Goal: Task Accomplishment & Management: Use online tool/utility

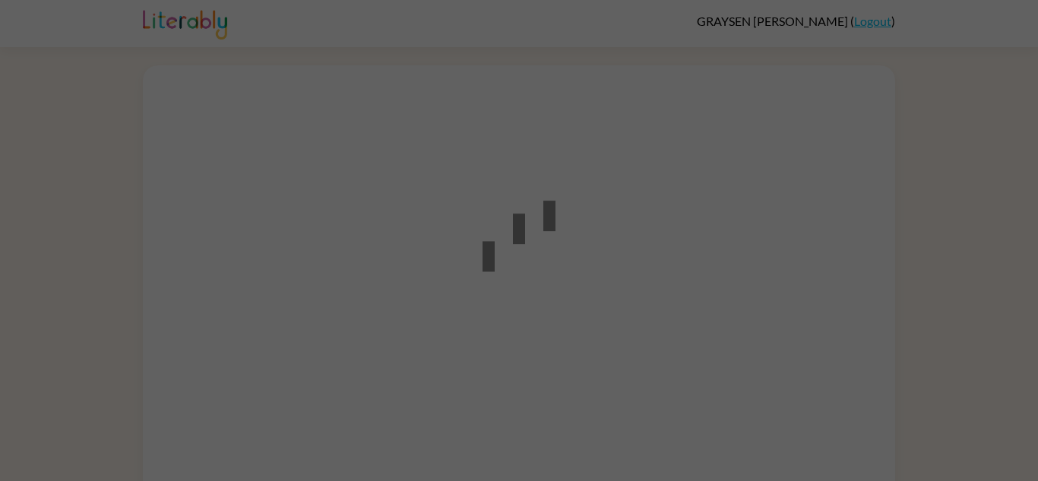
click at [200, 84] on div at bounding box center [519, 240] width 1038 height 481
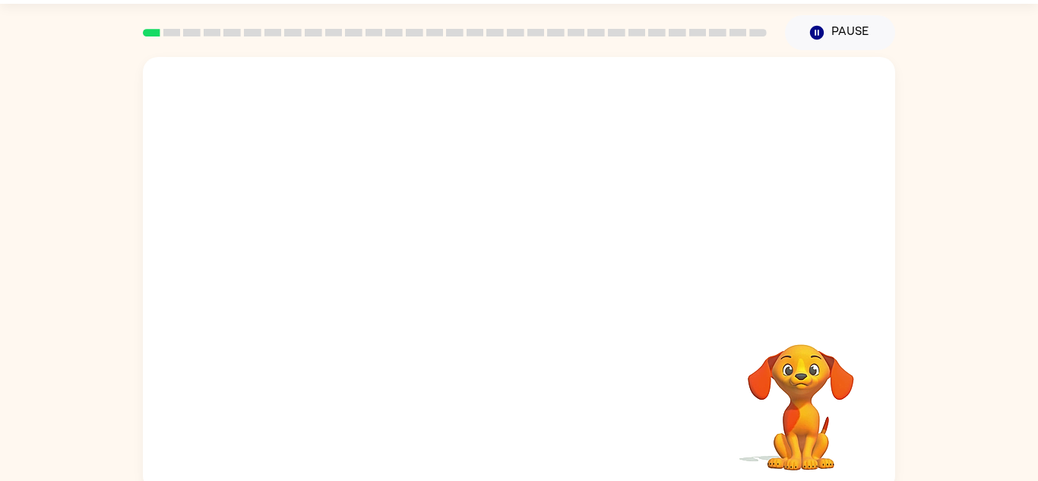
scroll to position [53, 0]
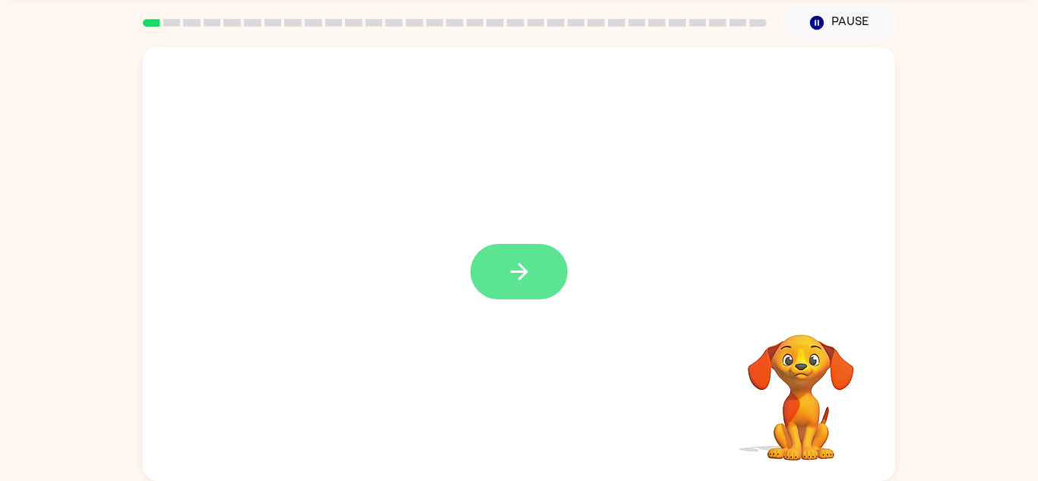
click at [504, 272] on button "button" at bounding box center [518, 271] width 97 height 55
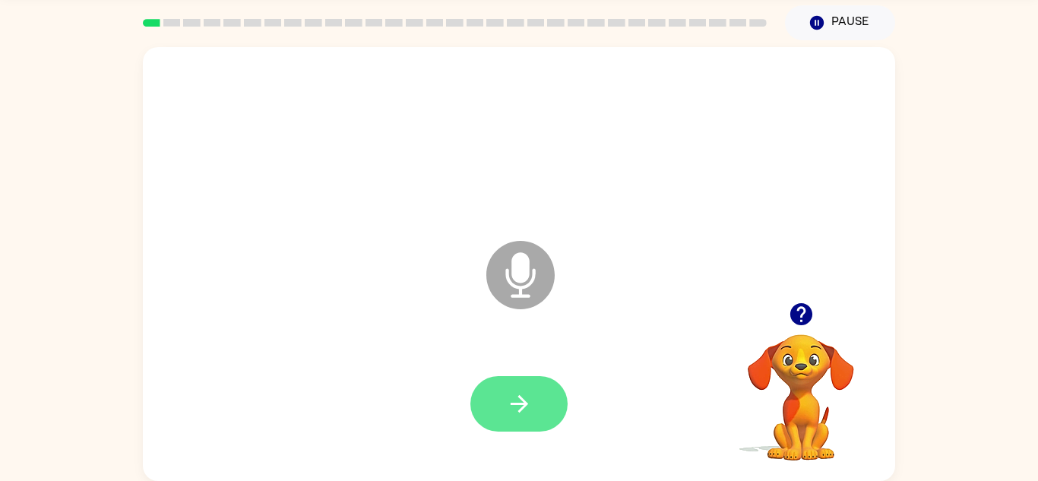
click at [495, 393] on button "button" at bounding box center [518, 403] width 97 height 55
click at [498, 385] on button "button" at bounding box center [518, 403] width 97 height 55
click at [789, 327] on icon "button" at bounding box center [801, 314] width 27 height 27
click at [810, 329] on button "button" at bounding box center [801, 314] width 39 height 39
click at [493, 392] on button "button" at bounding box center [518, 403] width 97 height 55
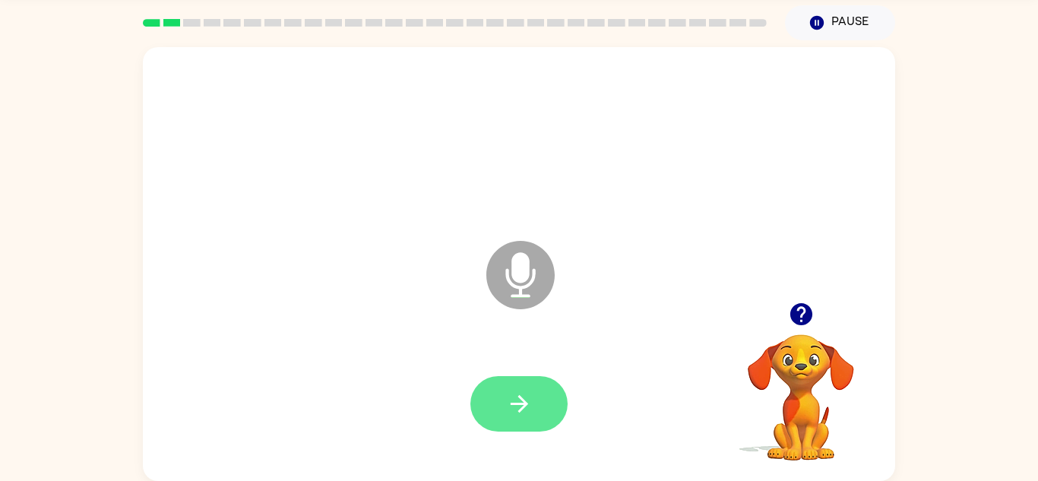
click at [498, 427] on button "button" at bounding box center [518, 403] width 97 height 55
click at [804, 308] on icon "button" at bounding box center [801, 314] width 27 height 27
click at [502, 392] on button "button" at bounding box center [518, 403] width 97 height 55
click at [529, 416] on icon "button" at bounding box center [519, 403] width 27 height 27
click at [507, 396] on icon "button" at bounding box center [519, 403] width 27 height 27
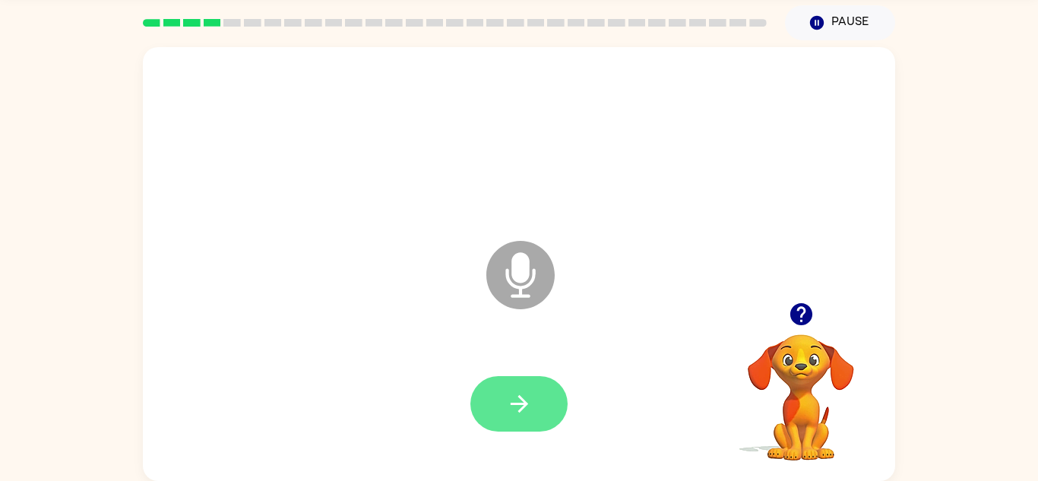
click at [504, 412] on button "button" at bounding box center [518, 403] width 97 height 55
click at [526, 400] on icon "button" at bounding box center [519, 403] width 27 height 27
click at [472, 402] on button "button" at bounding box center [518, 403] width 97 height 55
click at [491, 402] on button "button" at bounding box center [518, 403] width 97 height 55
click at [495, 384] on button "button" at bounding box center [518, 403] width 97 height 55
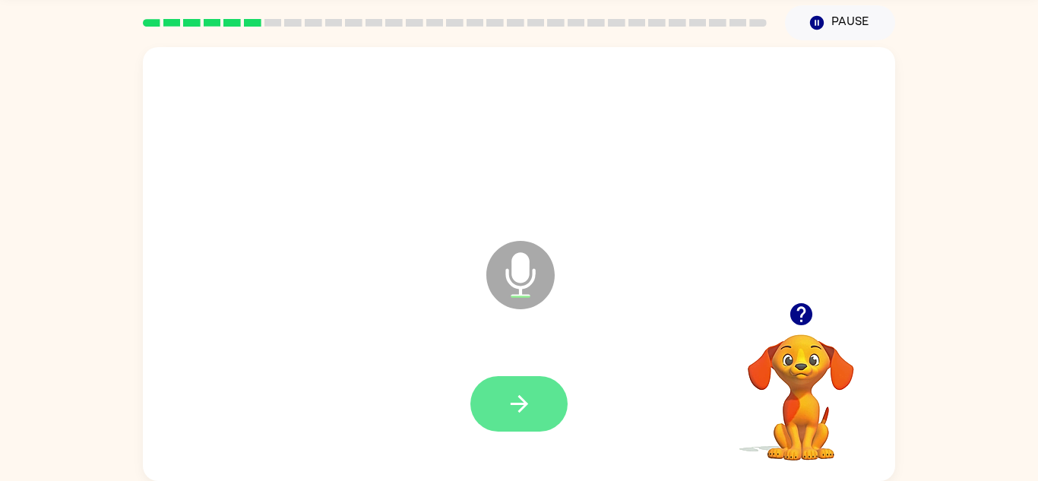
click at [498, 390] on button "button" at bounding box center [518, 403] width 97 height 55
click at [507, 424] on button "button" at bounding box center [518, 403] width 97 height 55
click at [804, 313] on icon "button" at bounding box center [801, 314] width 27 height 27
click at [476, 412] on button "button" at bounding box center [518, 403] width 97 height 55
click at [530, 416] on icon "button" at bounding box center [519, 403] width 27 height 27
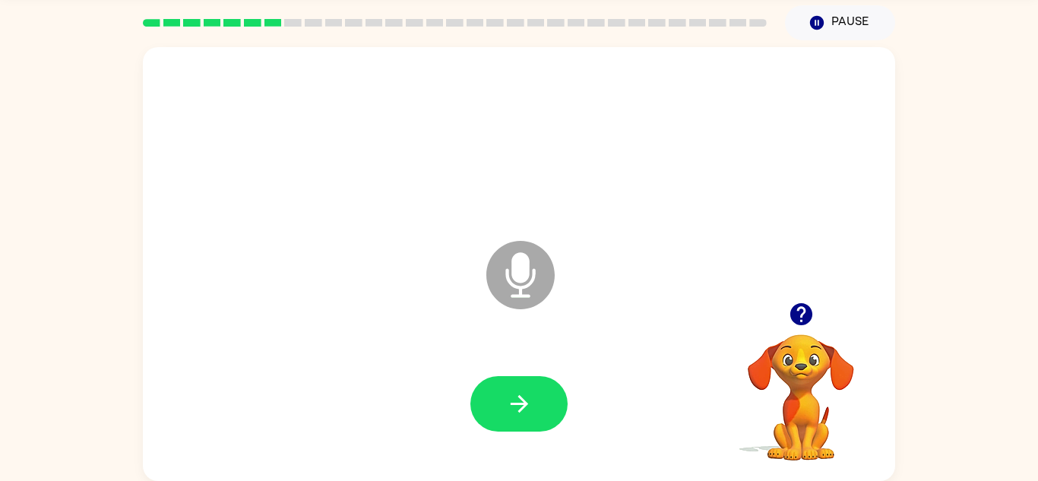
click at [798, 321] on icon "button" at bounding box center [800, 314] width 22 height 22
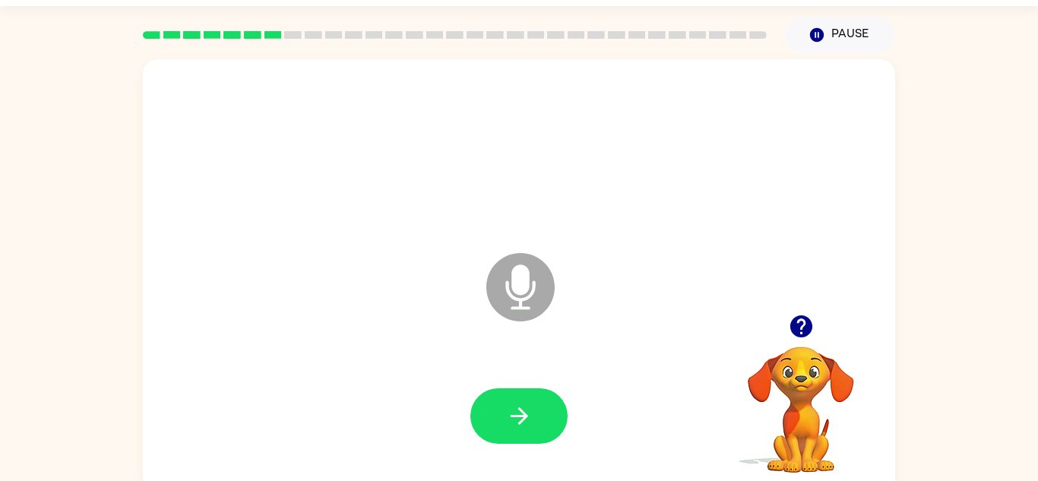
scroll to position [36, 0]
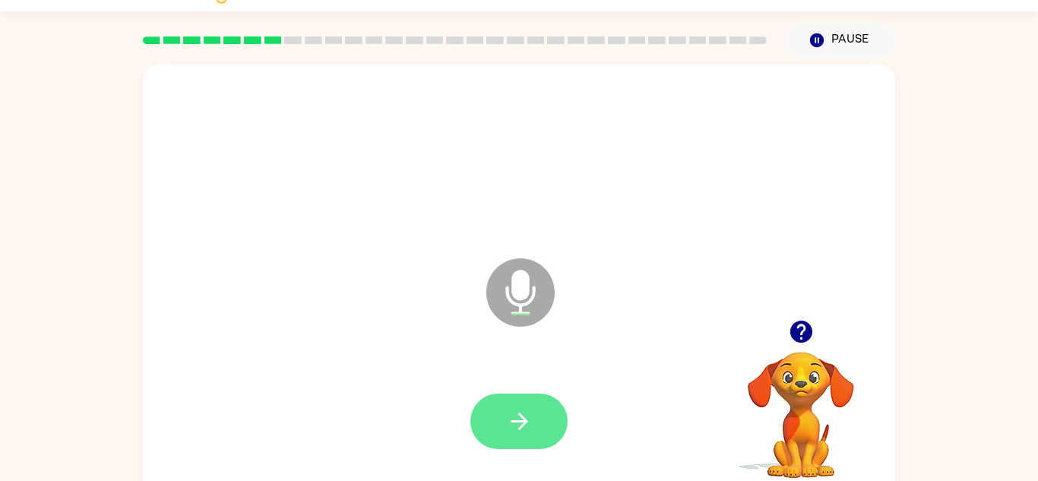
click at [514, 420] on icon "button" at bounding box center [518, 420] width 17 height 17
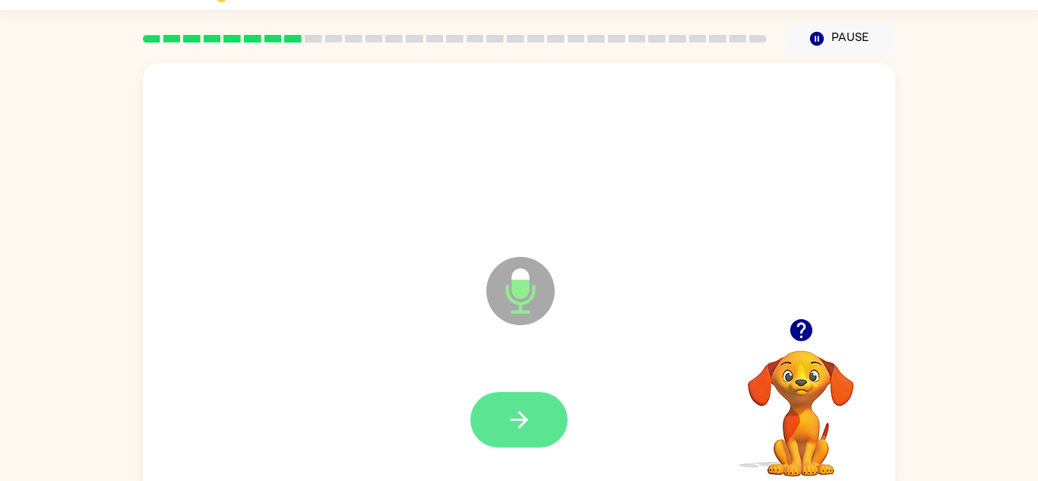
click at [527, 435] on button "button" at bounding box center [518, 419] width 97 height 55
click at [520, 400] on button "button" at bounding box center [518, 419] width 97 height 55
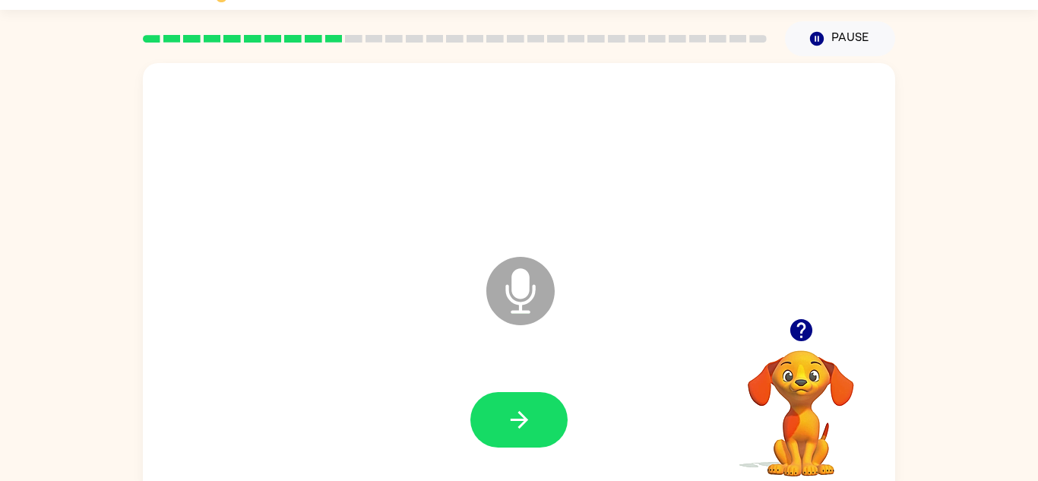
scroll to position [42, 0]
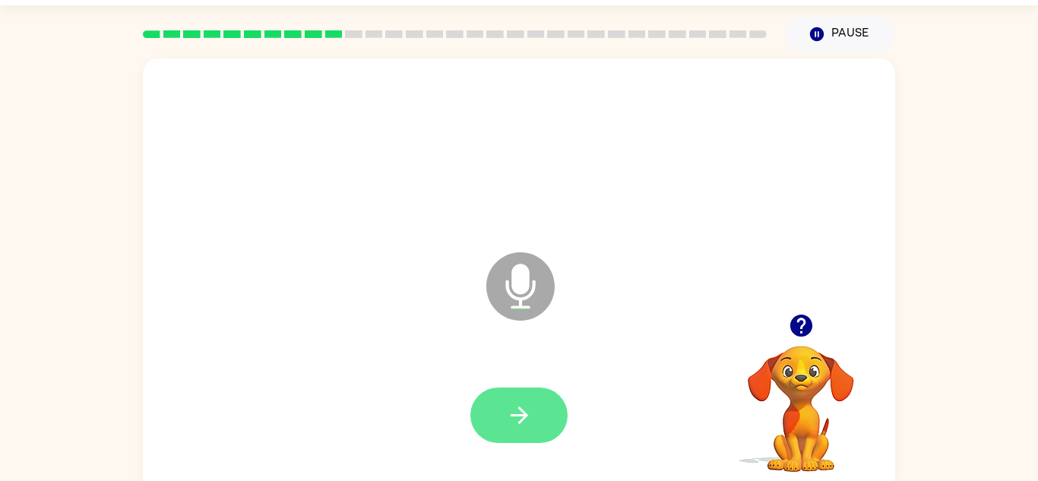
click at [502, 425] on button "button" at bounding box center [518, 414] width 97 height 55
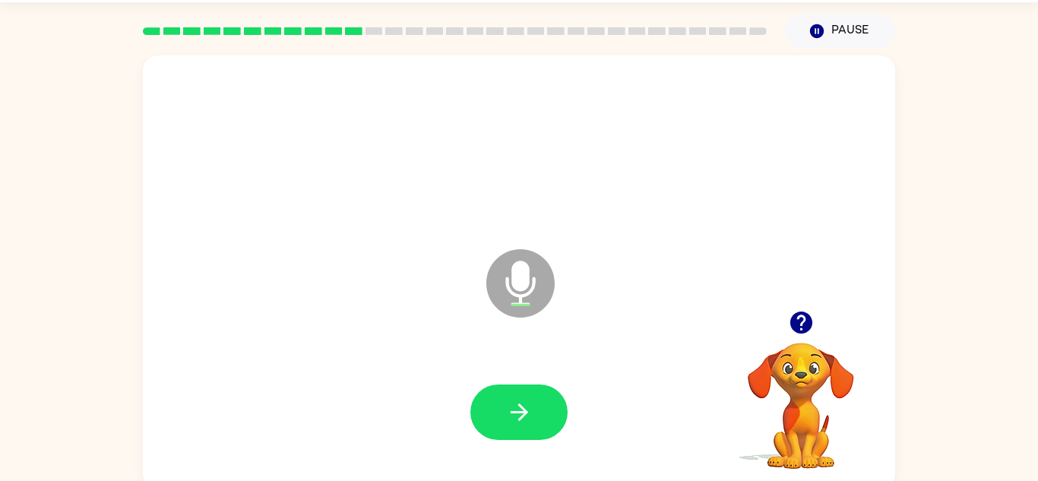
scroll to position [53, 0]
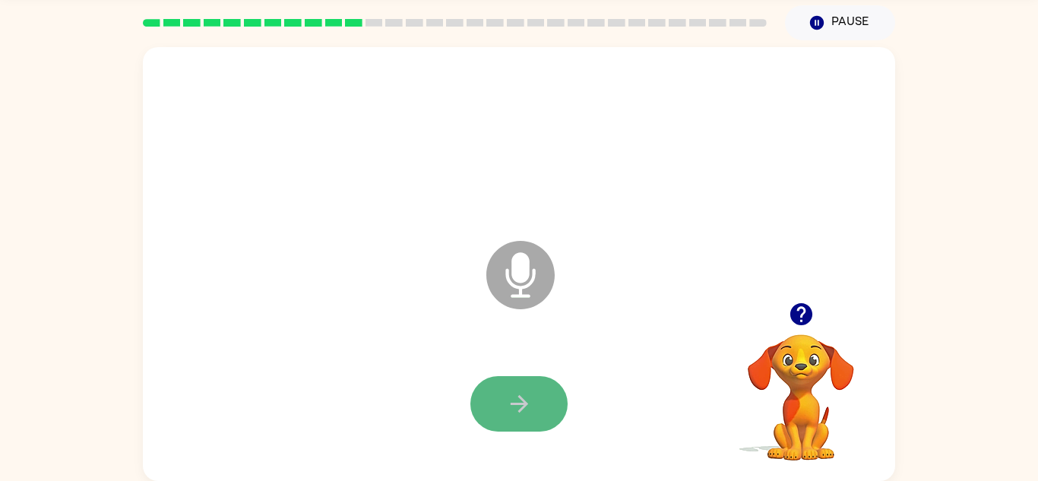
click at [475, 405] on button "button" at bounding box center [518, 403] width 97 height 55
click at [500, 386] on button "button" at bounding box center [518, 403] width 97 height 55
click at [515, 418] on button "button" at bounding box center [518, 403] width 97 height 55
click at [538, 412] on button "button" at bounding box center [518, 403] width 97 height 55
click at [484, 380] on button "button" at bounding box center [518, 403] width 97 height 55
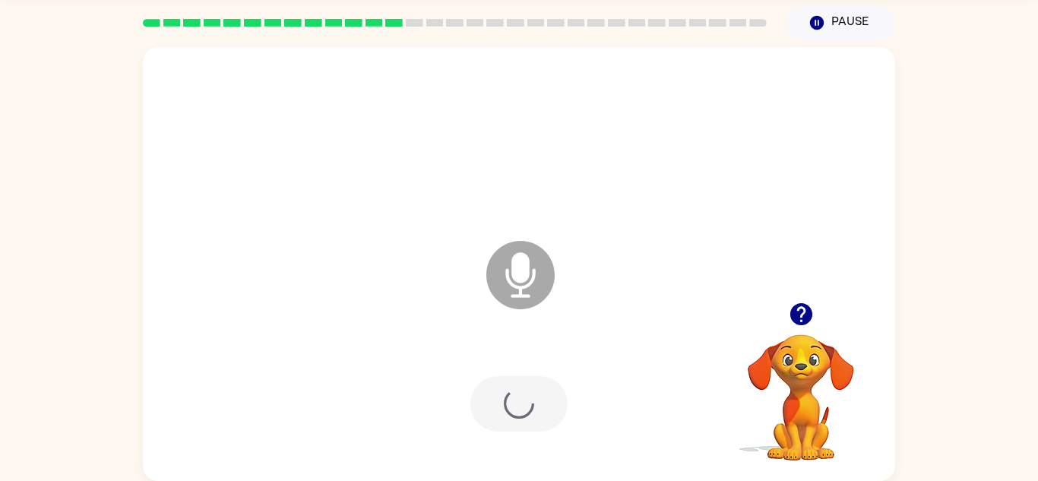
click at [480, 399] on div at bounding box center [518, 403] width 97 height 55
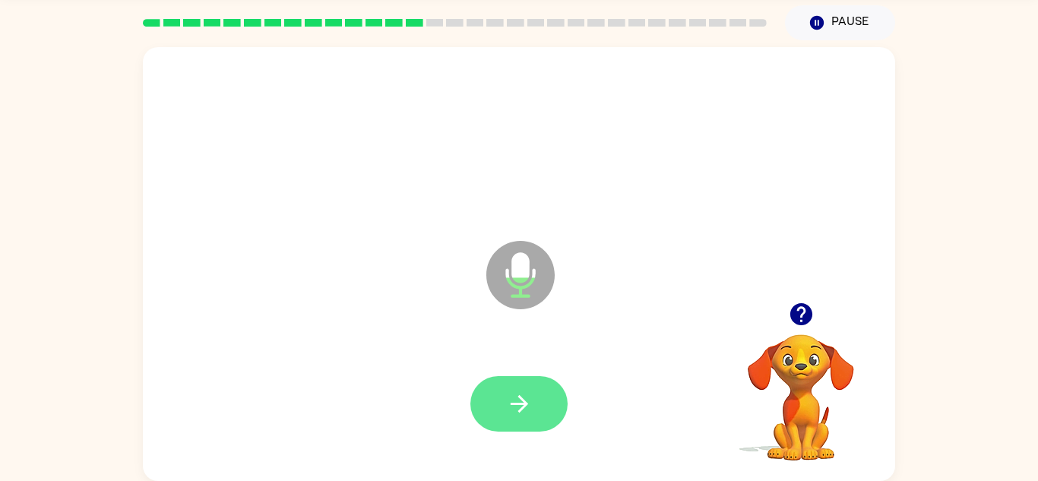
click at [525, 402] on icon "button" at bounding box center [518, 403] width 17 height 17
click at [522, 378] on button "button" at bounding box center [518, 403] width 97 height 55
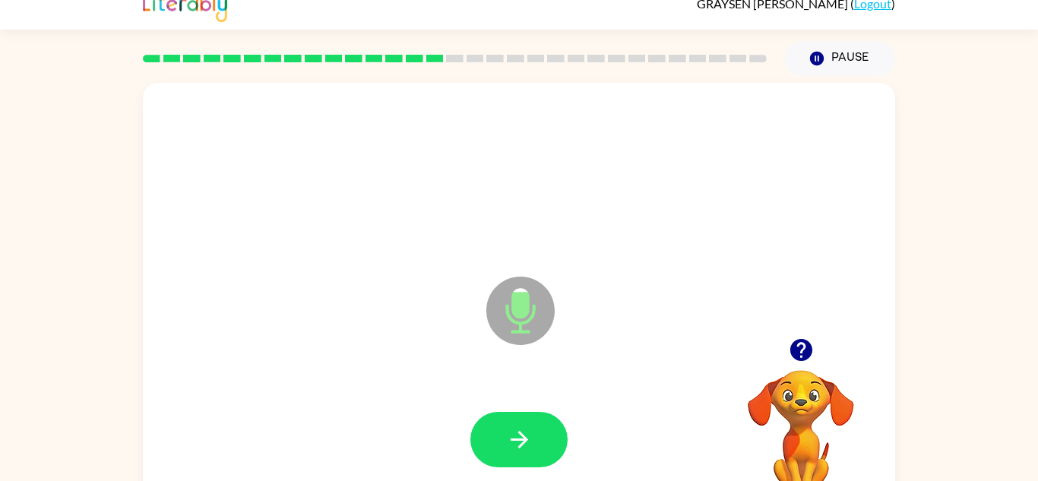
scroll to position [0, 0]
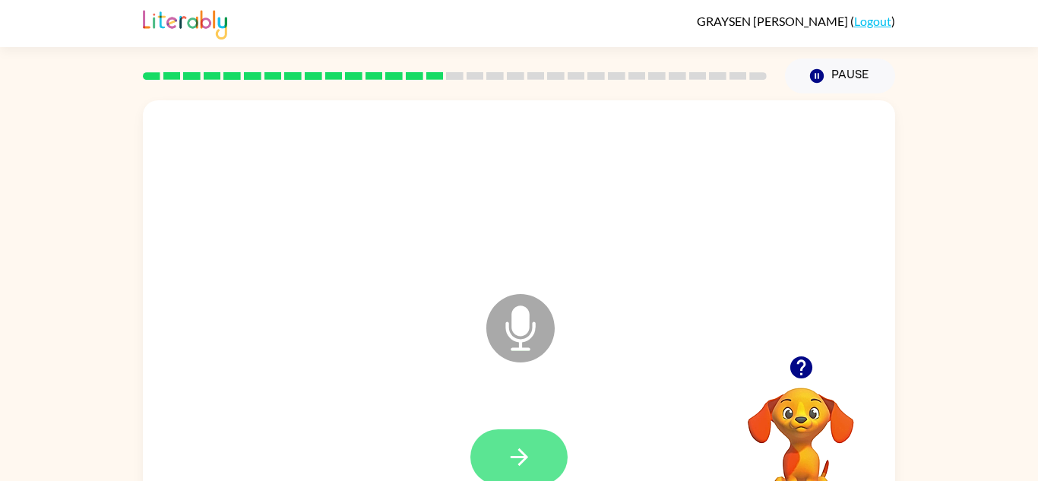
click at [487, 462] on button "button" at bounding box center [518, 456] width 97 height 55
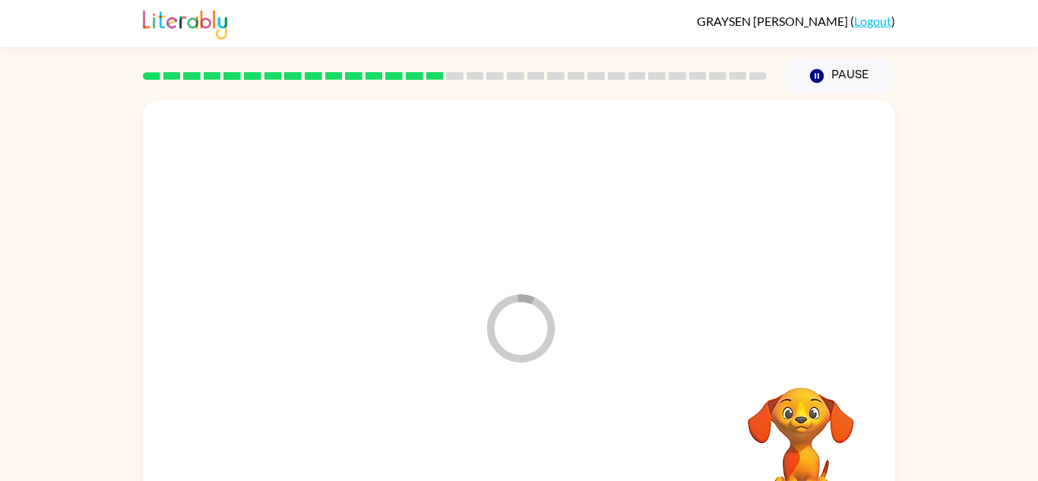
click at [504, 456] on div at bounding box center [519, 457] width 722 height 125
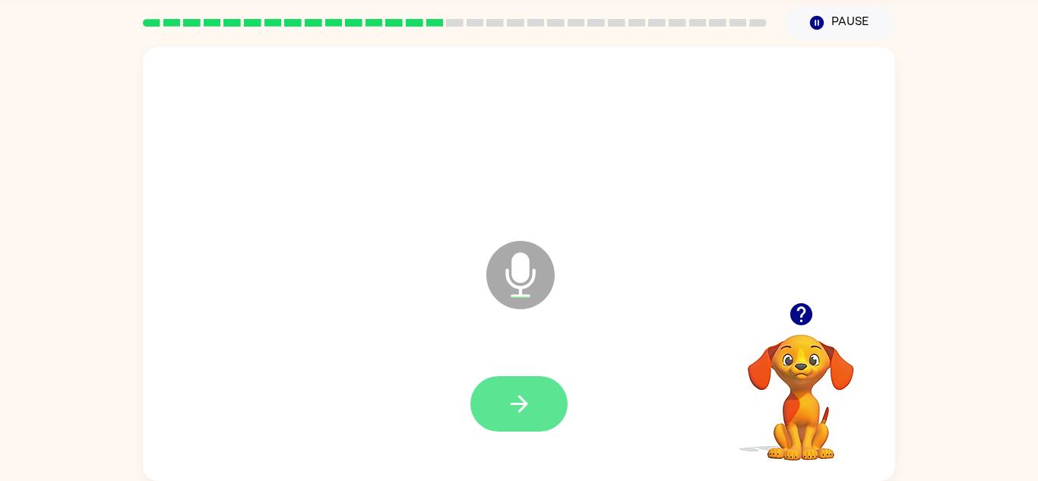
click at [540, 397] on button "button" at bounding box center [518, 403] width 97 height 55
click at [501, 405] on button "button" at bounding box center [518, 403] width 97 height 55
click at [498, 409] on button "button" at bounding box center [518, 403] width 97 height 55
click at [518, 403] on icon "button" at bounding box center [518, 403] width 17 height 17
click at [542, 409] on button "button" at bounding box center [518, 403] width 97 height 55
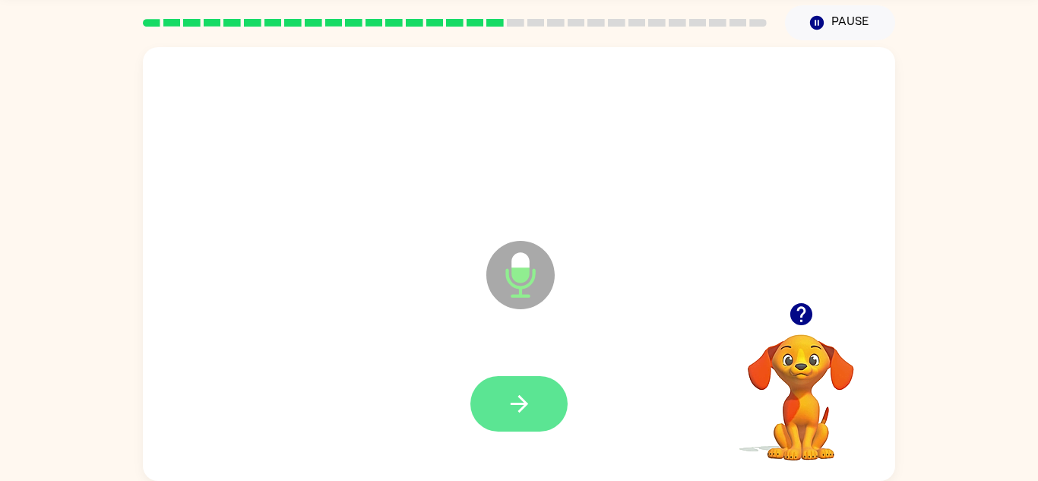
click at [509, 430] on button "button" at bounding box center [518, 403] width 97 height 55
click at [475, 419] on button "button" at bounding box center [518, 403] width 97 height 55
click at [514, 397] on icon "button" at bounding box center [519, 403] width 27 height 27
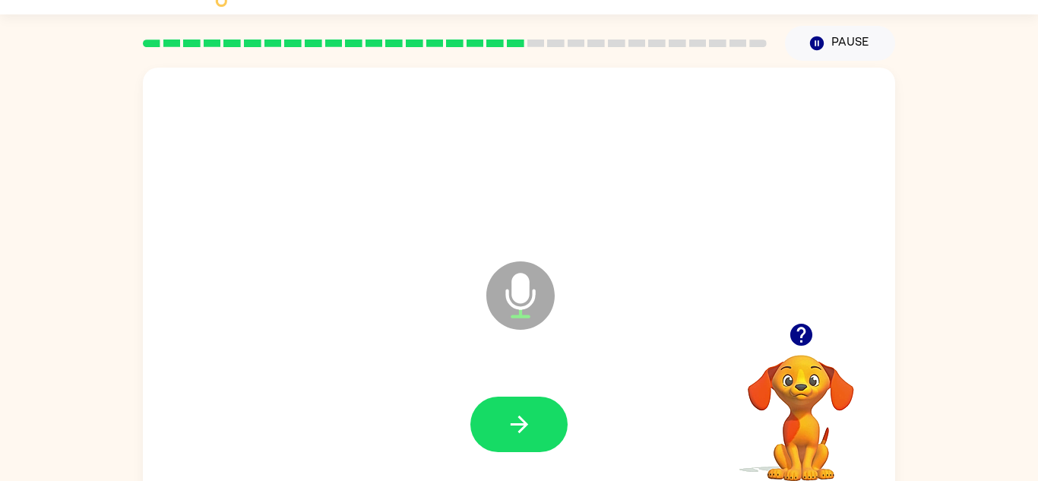
scroll to position [31, 0]
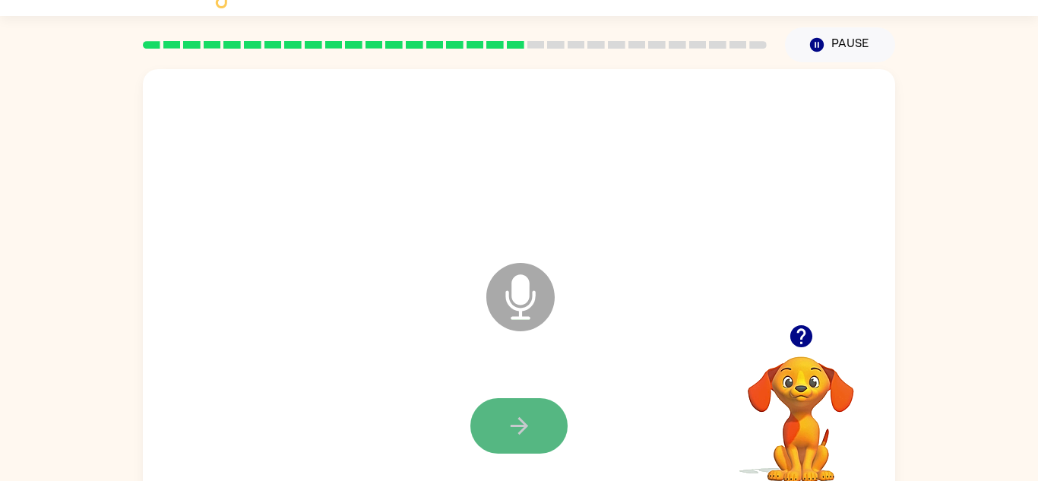
click at [490, 424] on button "button" at bounding box center [518, 425] width 97 height 55
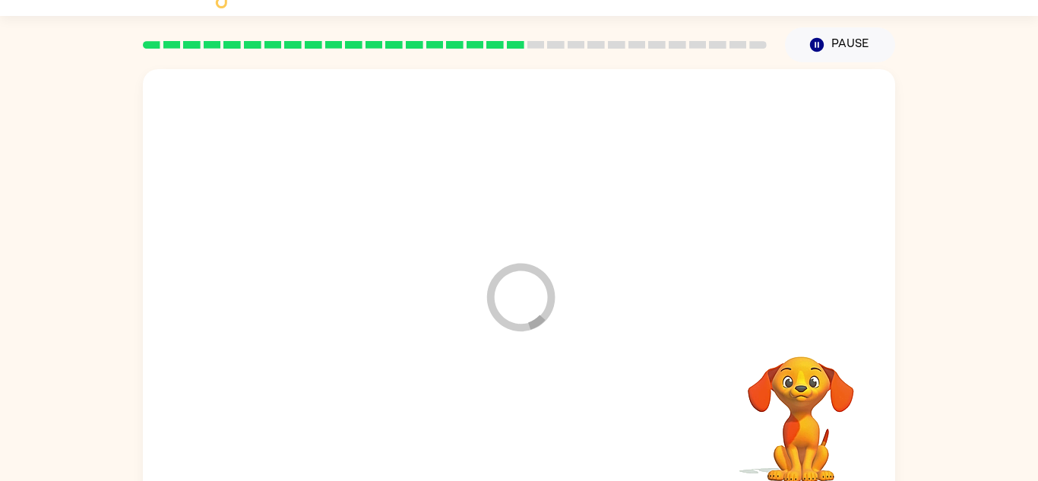
scroll to position [53, 0]
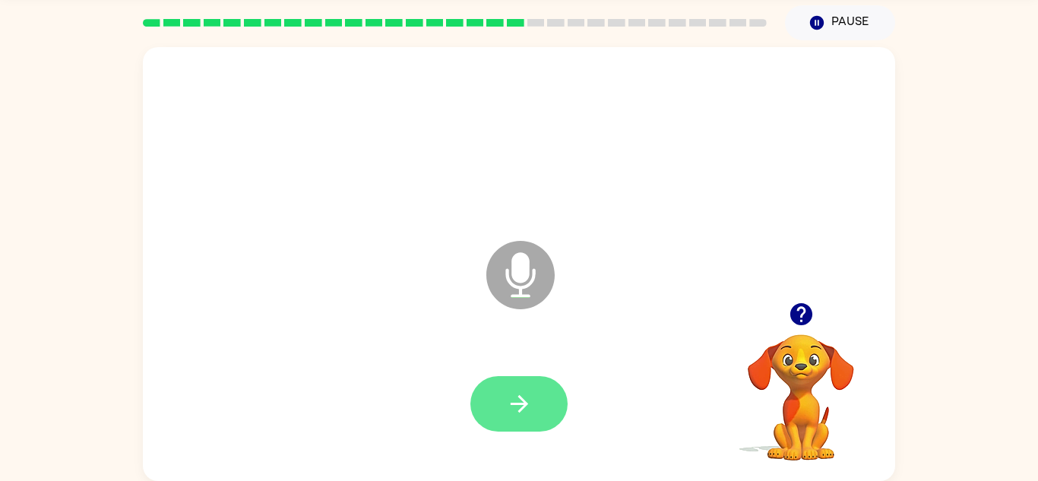
click at [513, 389] on button "button" at bounding box center [518, 403] width 97 height 55
click at [502, 383] on button "button" at bounding box center [518, 403] width 97 height 55
click at [523, 394] on icon "button" at bounding box center [519, 403] width 27 height 27
click at [487, 405] on button "button" at bounding box center [518, 403] width 97 height 55
click at [531, 395] on icon "button" at bounding box center [519, 403] width 27 height 27
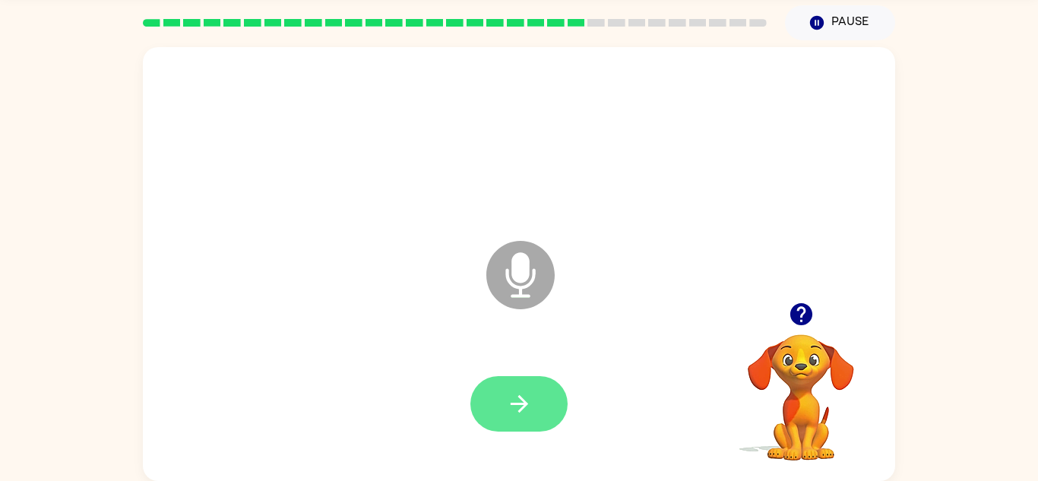
click at [545, 392] on button "button" at bounding box center [518, 403] width 97 height 55
click at [516, 403] on icon "button" at bounding box center [518, 403] width 17 height 17
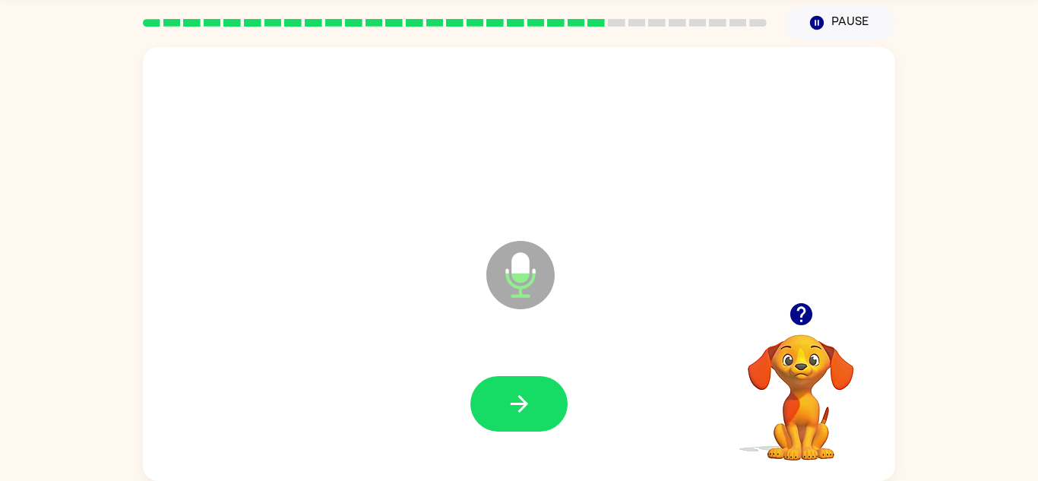
click at [534, 449] on div at bounding box center [519, 404] width 722 height 125
click at [521, 426] on button "button" at bounding box center [518, 403] width 97 height 55
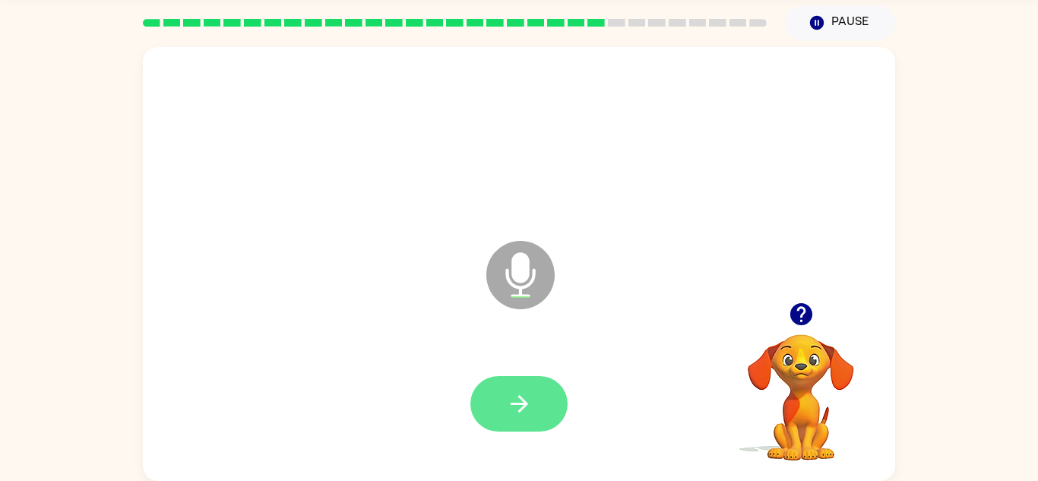
click at [514, 420] on button "button" at bounding box center [518, 403] width 97 height 55
click at [523, 390] on icon "button" at bounding box center [519, 403] width 27 height 27
click at [527, 400] on icon "button" at bounding box center [519, 403] width 27 height 27
click at [535, 397] on button "button" at bounding box center [518, 403] width 97 height 55
click at [506, 403] on icon "button" at bounding box center [519, 403] width 27 height 27
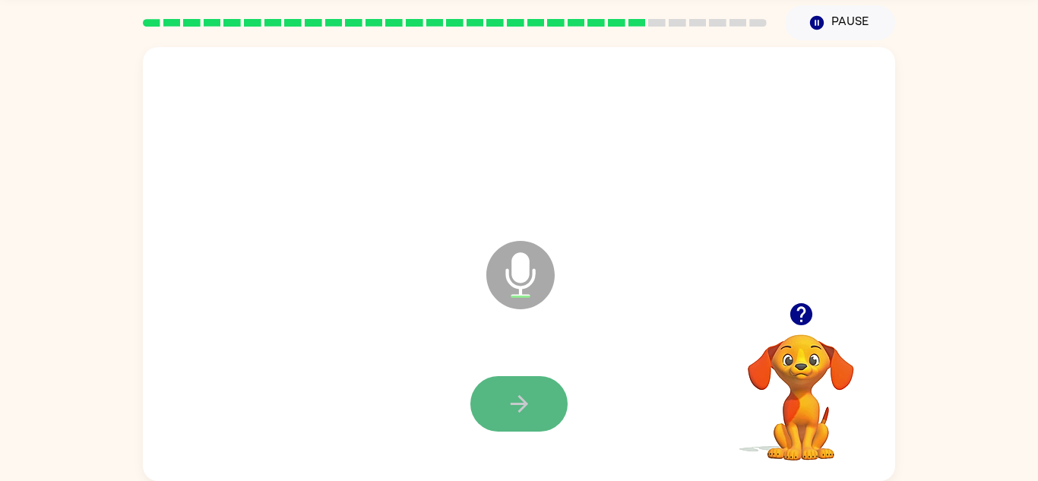
click at [506, 398] on icon "button" at bounding box center [519, 403] width 27 height 27
click at [498, 429] on button "button" at bounding box center [518, 403] width 97 height 55
click at [510, 405] on icon "button" at bounding box center [519, 403] width 27 height 27
click at [523, 418] on div at bounding box center [518, 403] width 97 height 55
click at [520, 428] on button "button" at bounding box center [518, 403] width 97 height 55
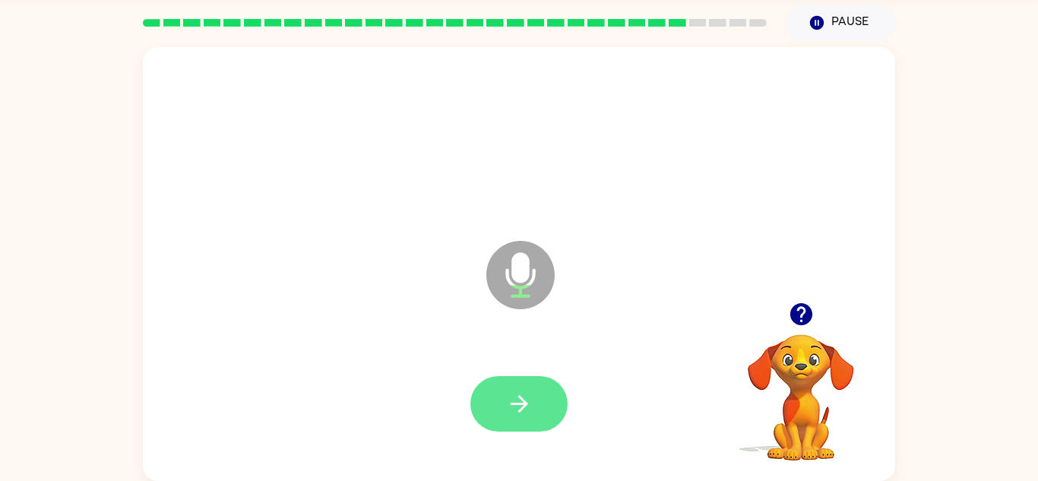
click at [556, 384] on button "button" at bounding box center [518, 403] width 97 height 55
click at [489, 421] on button "button" at bounding box center [518, 403] width 97 height 55
click at [549, 428] on button "button" at bounding box center [518, 403] width 97 height 55
click at [514, 410] on icon "button" at bounding box center [519, 403] width 27 height 27
click at [498, 376] on button "button" at bounding box center [518, 403] width 97 height 55
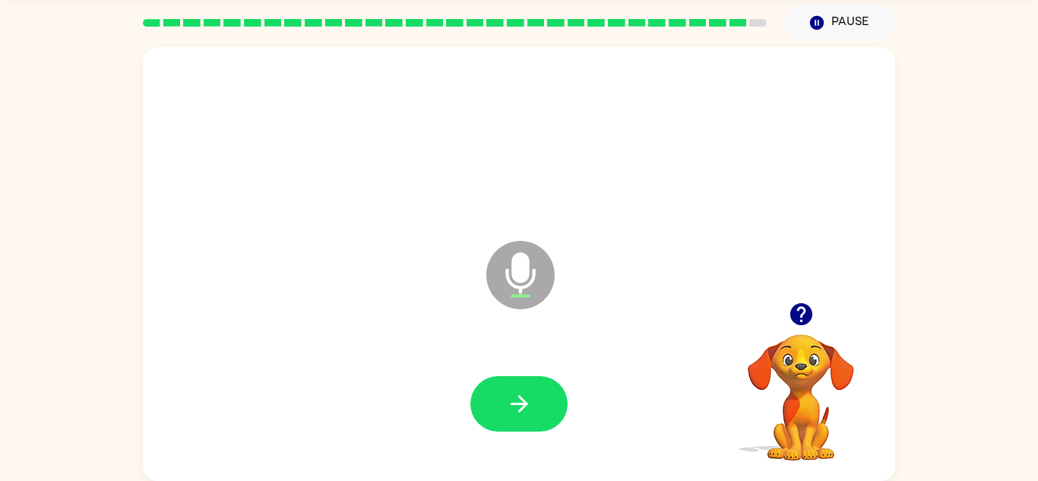
click at [786, 331] on div at bounding box center [801, 314] width 152 height 39
click at [807, 311] on icon "button" at bounding box center [800, 314] width 22 height 22
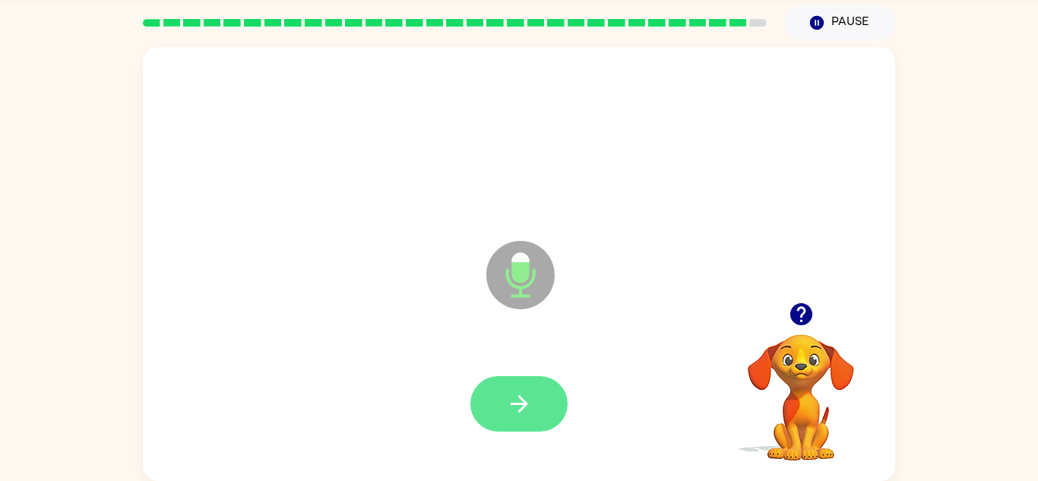
click at [526, 395] on icon "button" at bounding box center [519, 403] width 27 height 27
click at [511, 395] on icon "button" at bounding box center [519, 403] width 27 height 27
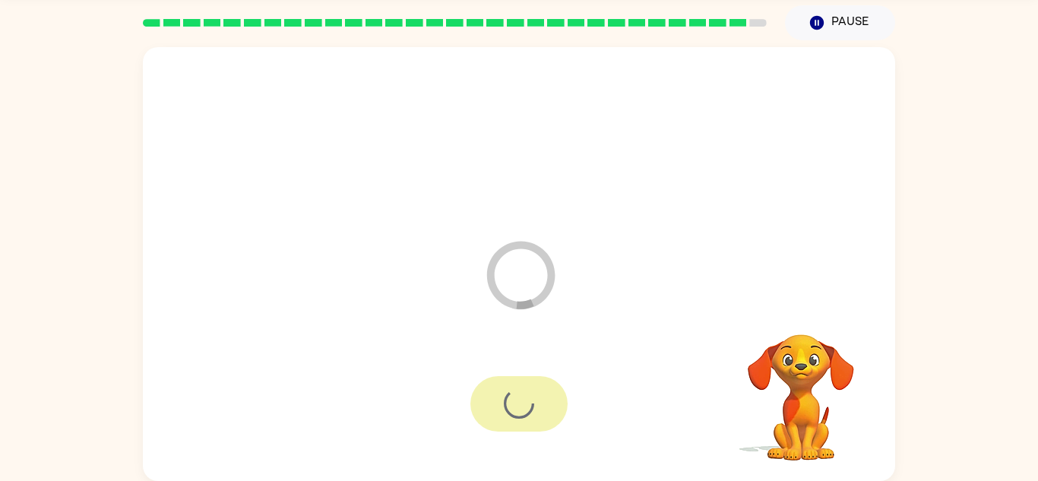
scroll to position [26, 0]
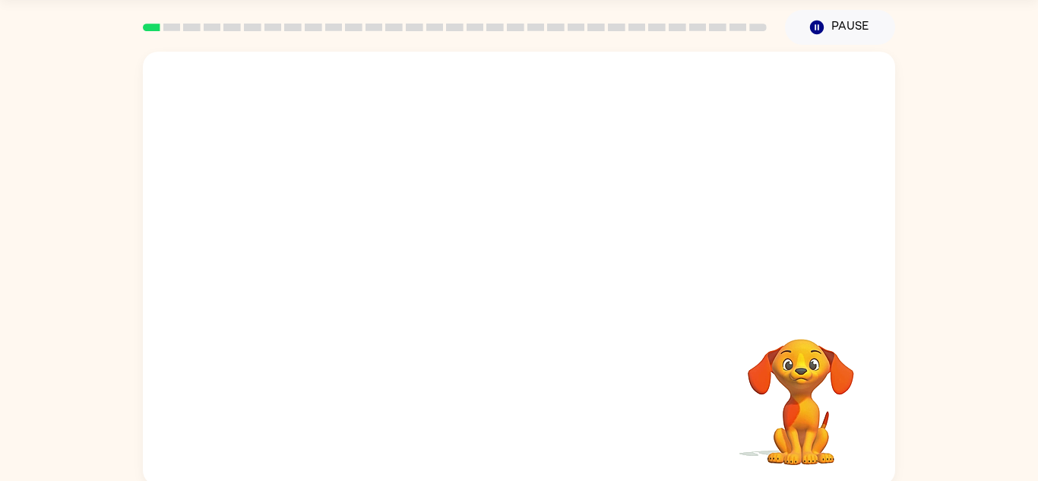
scroll to position [53, 0]
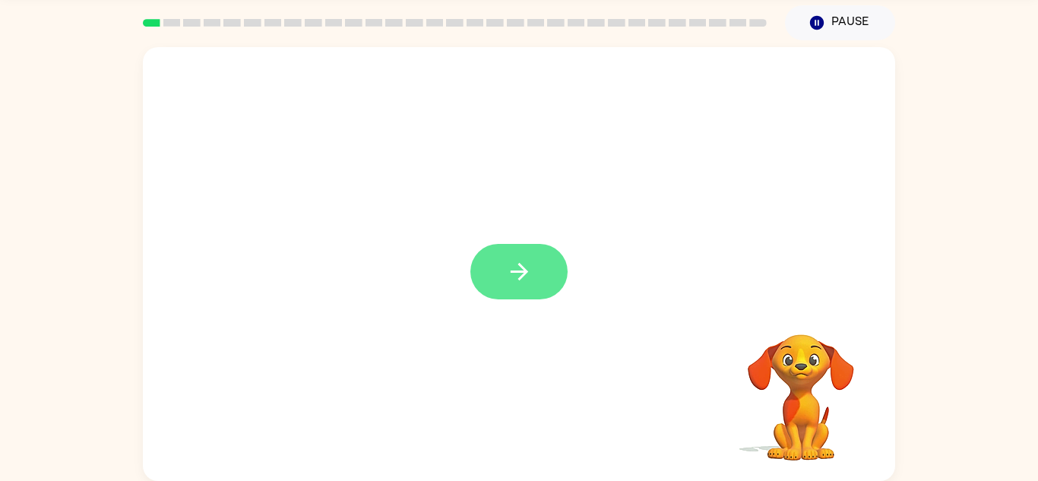
click at [526, 285] on icon "button" at bounding box center [519, 271] width 27 height 27
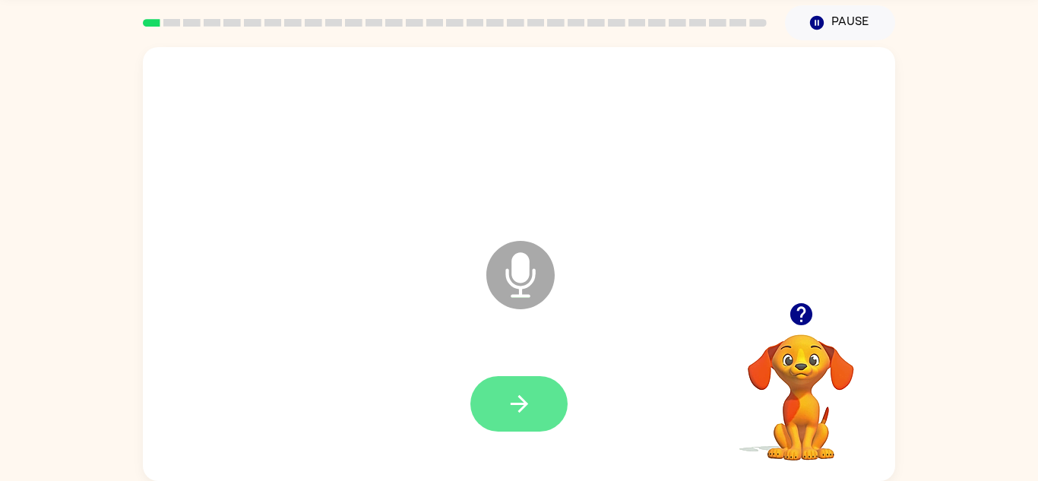
click at [490, 411] on button "button" at bounding box center [518, 403] width 97 height 55
click at [534, 422] on button "button" at bounding box center [518, 403] width 97 height 55
click at [507, 415] on icon "button" at bounding box center [519, 403] width 27 height 27
click at [489, 397] on button "button" at bounding box center [518, 403] width 97 height 55
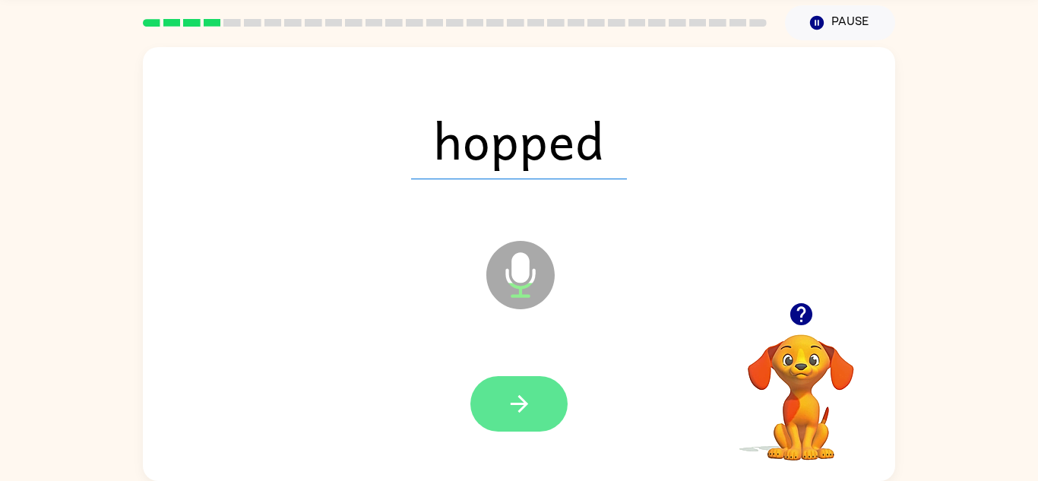
click at [501, 395] on button "button" at bounding box center [518, 403] width 97 height 55
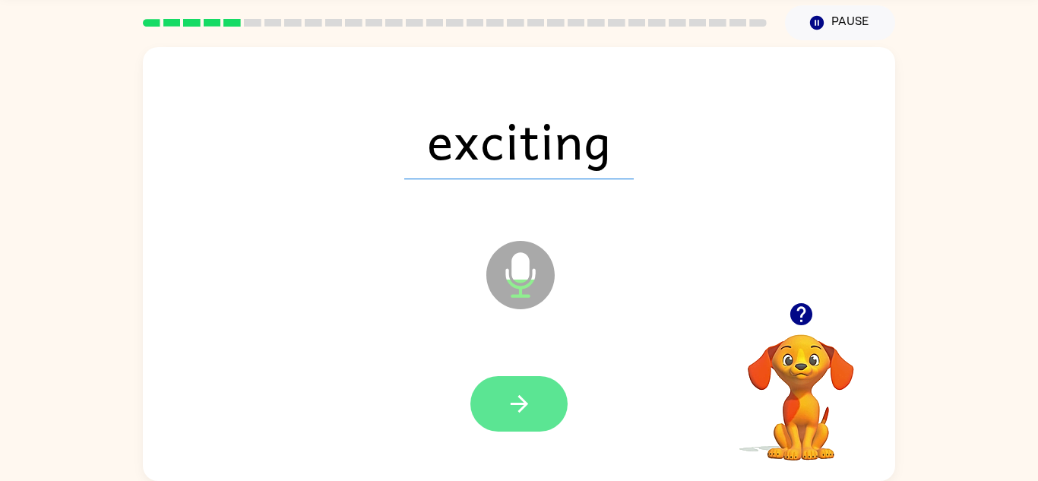
click at [507, 402] on icon "button" at bounding box center [519, 403] width 27 height 27
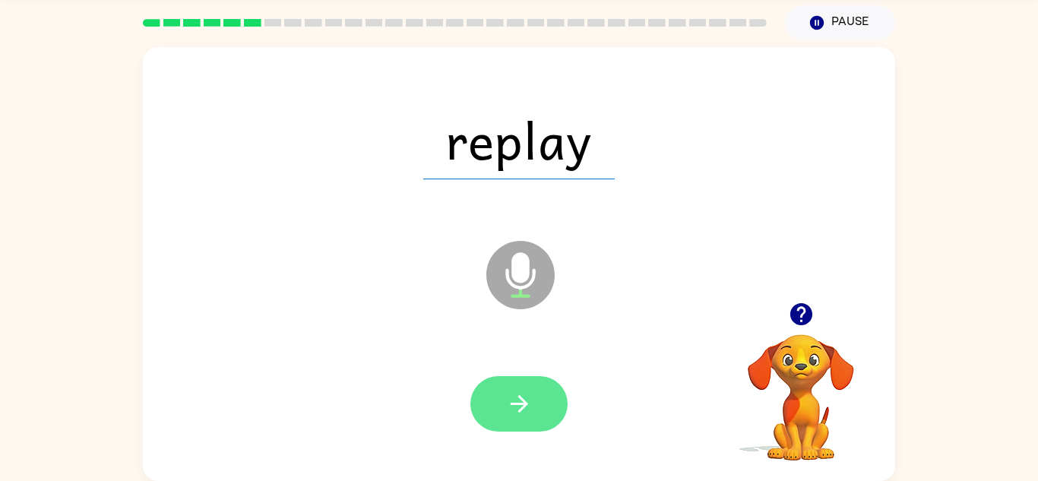
click at [499, 403] on button "button" at bounding box center [518, 403] width 97 height 55
click at [490, 412] on button "button" at bounding box center [518, 403] width 97 height 55
click at [517, 426] on button "button" at bounding box center [518, 403] width 97 height 55
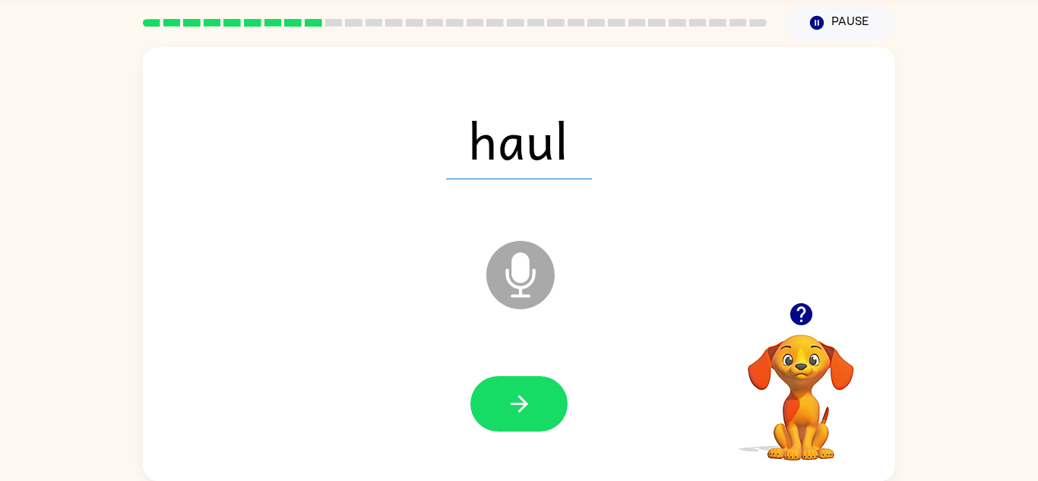
click at [792, 319] on icon "button" at bounding box center [800, 314] width 22 height 22
click at [526, 392] on icon "button" at bounding box center [519, 403] width 27 height 27
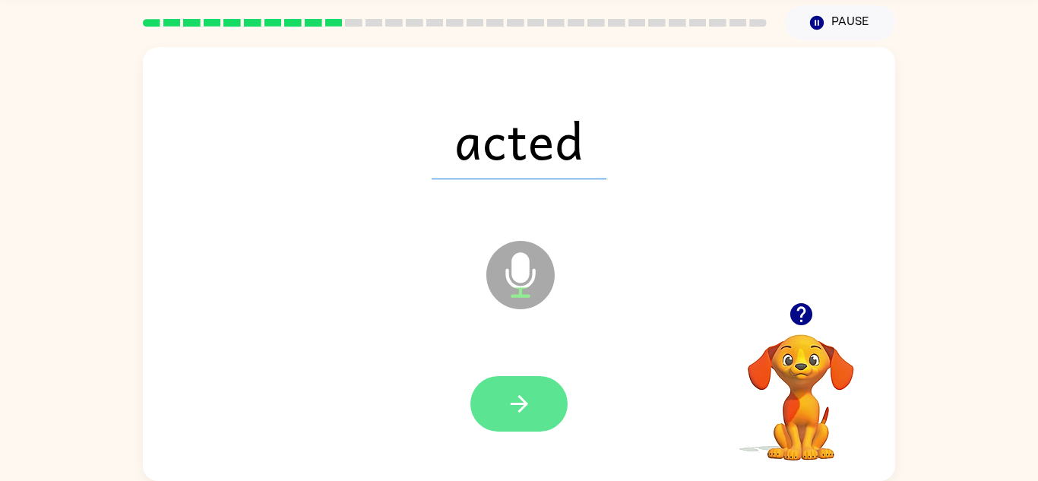
click at [530, 408] on icon "button" at bounding box center [519, 403] width 27 height 27
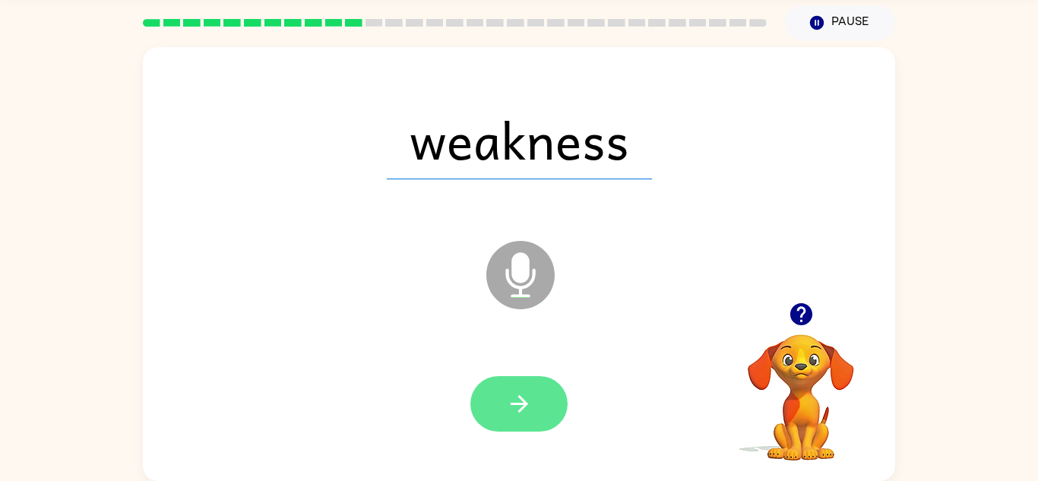
click at [532, 409] on icon "button" at bounding box center [519, 403] width 27 height 27
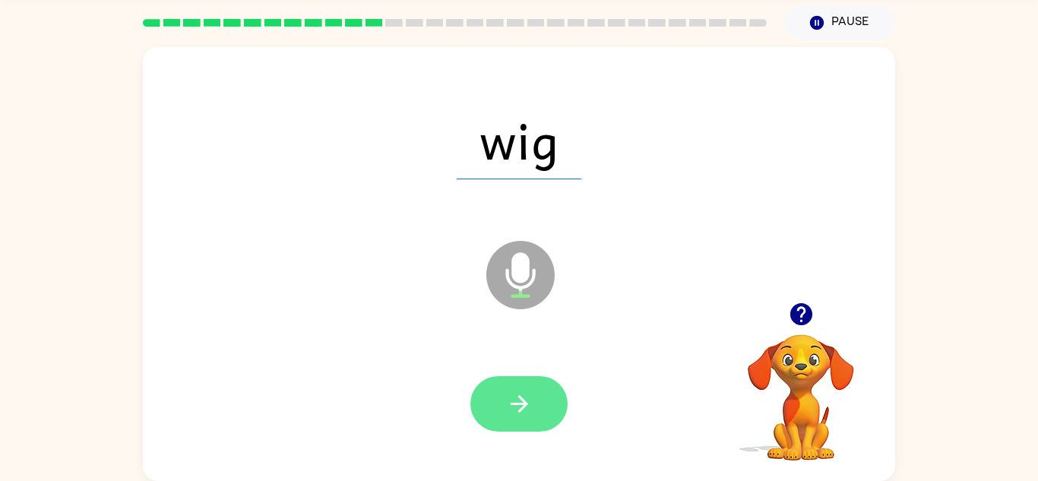
click at [548, 428] on button "button" at bounding box center [518, 403] width 97 height 55
click at [518, 390] on icon "button" at bounding box center [519, 403] width 27 height 27
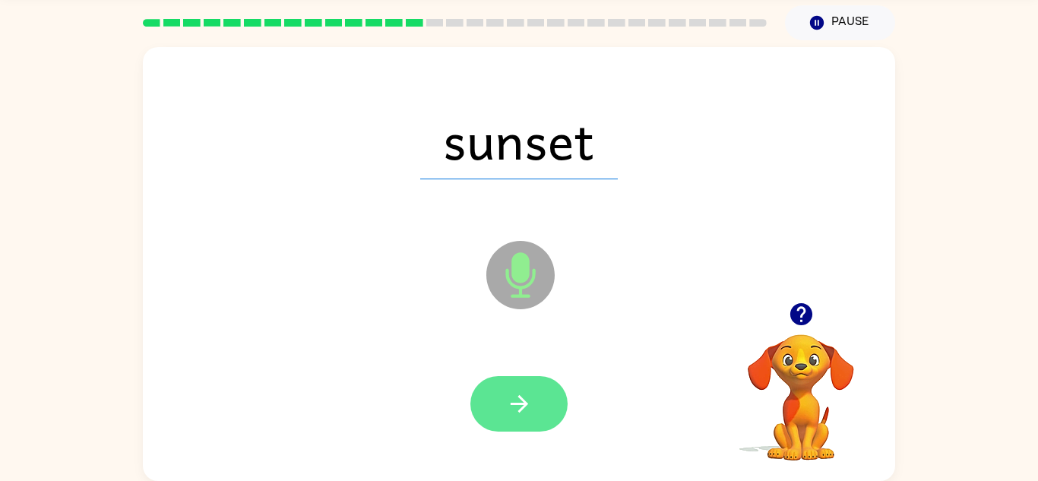
click at [523, 422] on button "button" at bounding box center [518, 403] width 97 height 55
click at [511, 417] on button "button" at bounding box center [518, 403] width 97 height 55
click at [497, 393] on button "button" at bounding box center [518, 403] width 97 height 55
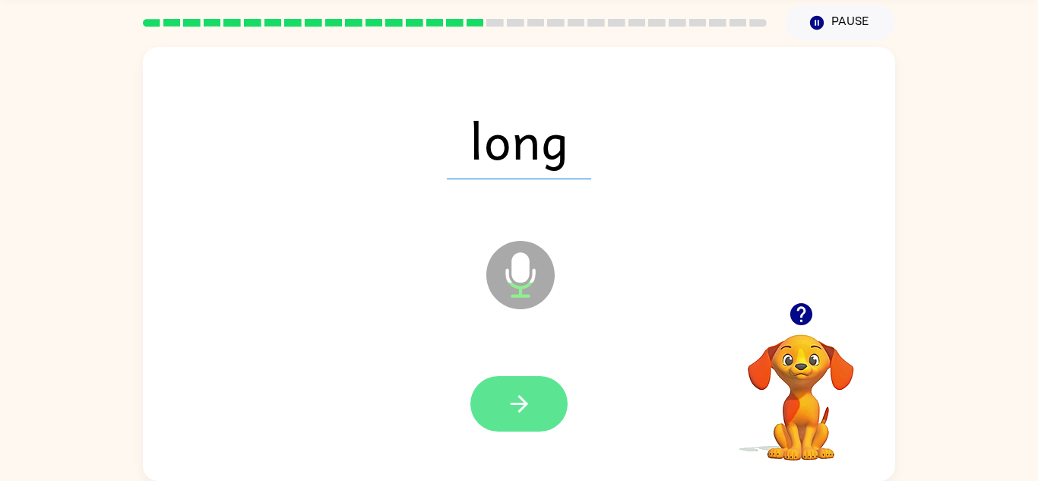
click at [517, 418] on button "button" at bounding box center [518, 403] width 97 height 55
click at [535, 426] on button "button" at bounding box center [518, 403] width 97 height 55
click at [499, 400] on button "button" at bounding box center [518, 403] width 97 height 55
click at [534, 410] on button "button" at bounding box center [518, 403] width 97 height 55
click at [517, 402] on icon "button" at bounding box center [519, 403] width 27 height 27
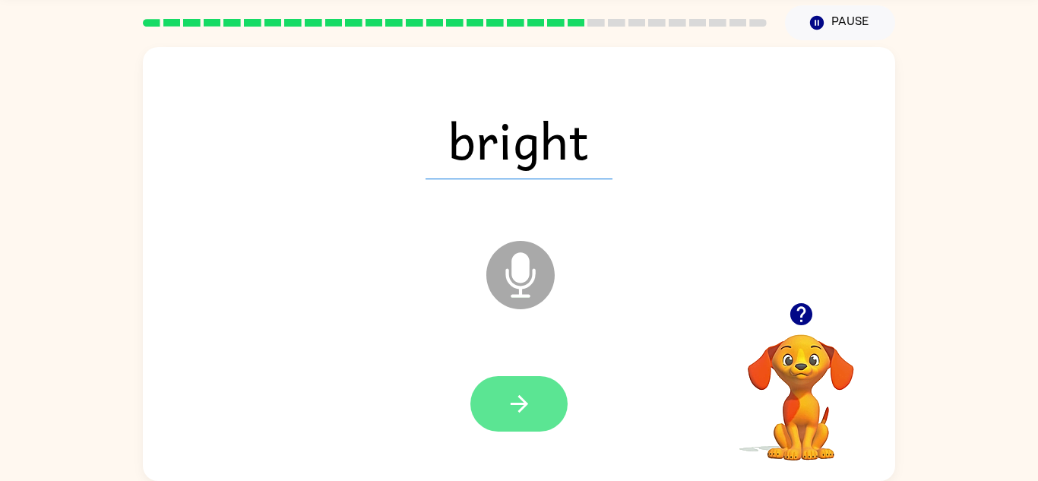
click at [526, 406] on icon "button" at bounding box center [518, 403] width 17 height 17
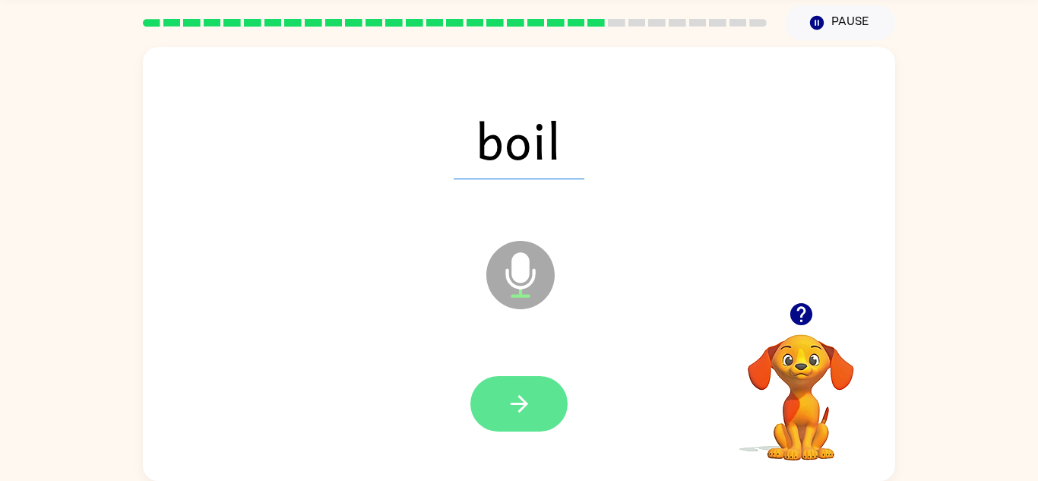
click at [526, 398] on icon "button" at bounding box center [519, 403] width 27 height 27
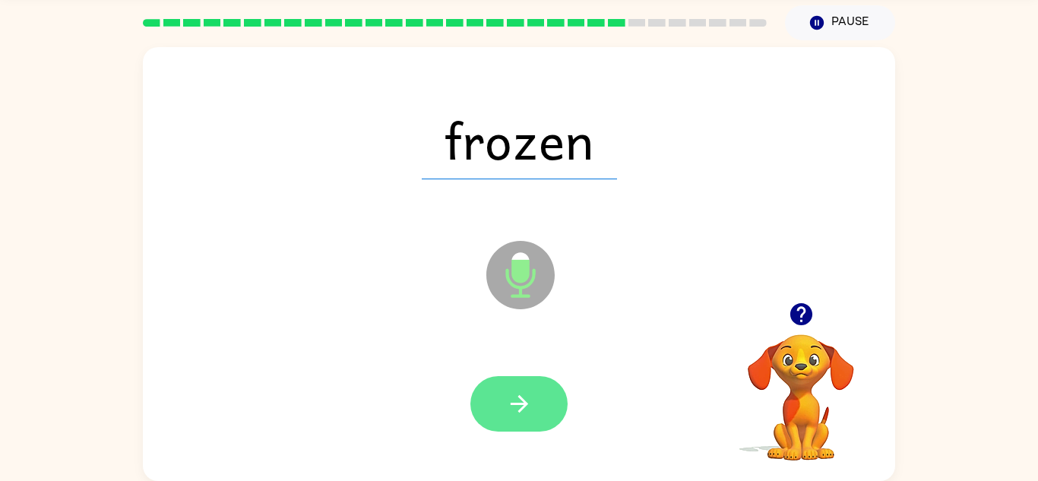
click at [523, 389] on button "button" at bounding box center [518, 403] width 97 height 55
click at [533, 401] on button "button" at bounding box center [518, 403] width 97 height 55
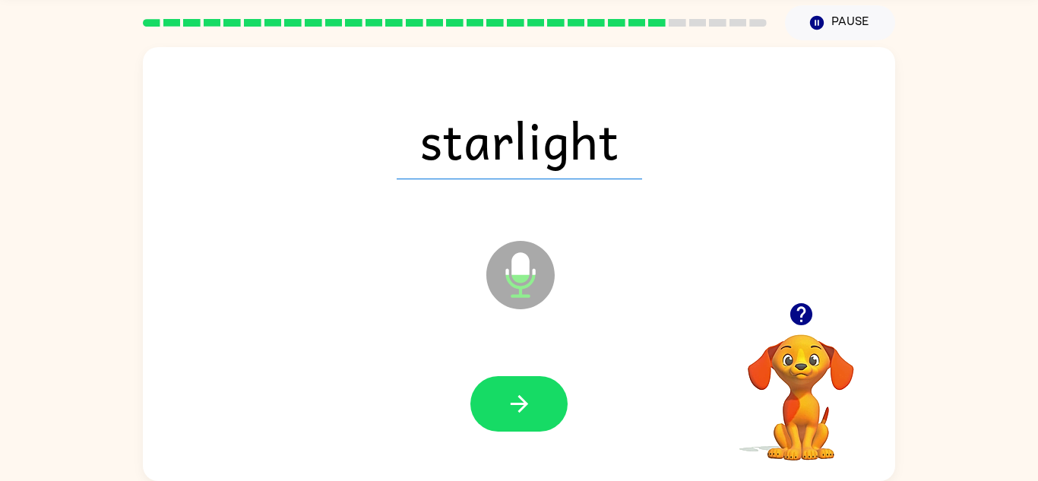
click at [552, 377] on div at bounding box center [518, 403] width 97 height 55
click at [544, 409] on button "button" at bounding box center [518, 403] width 97 height 55
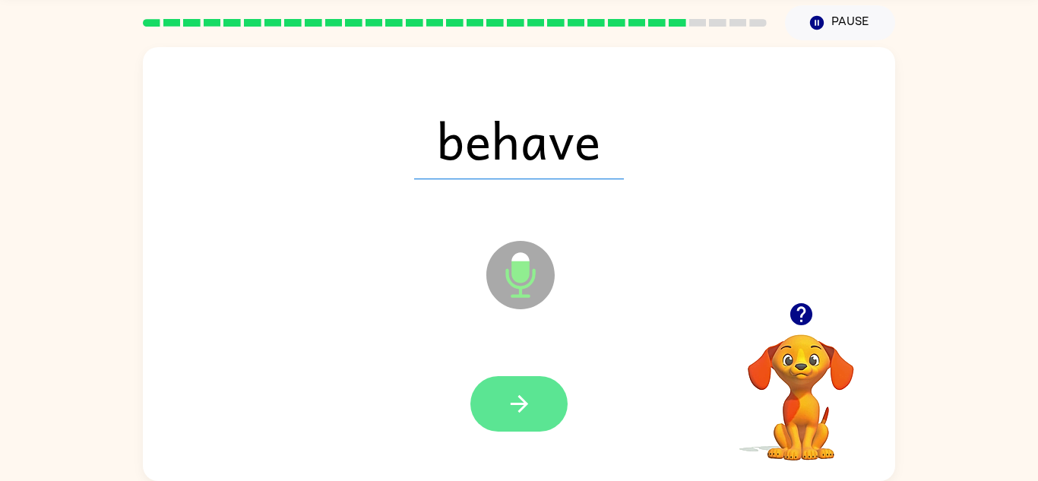
click at [527, 418] on button "button" at bounding box center [518, 403] width 97 height 55
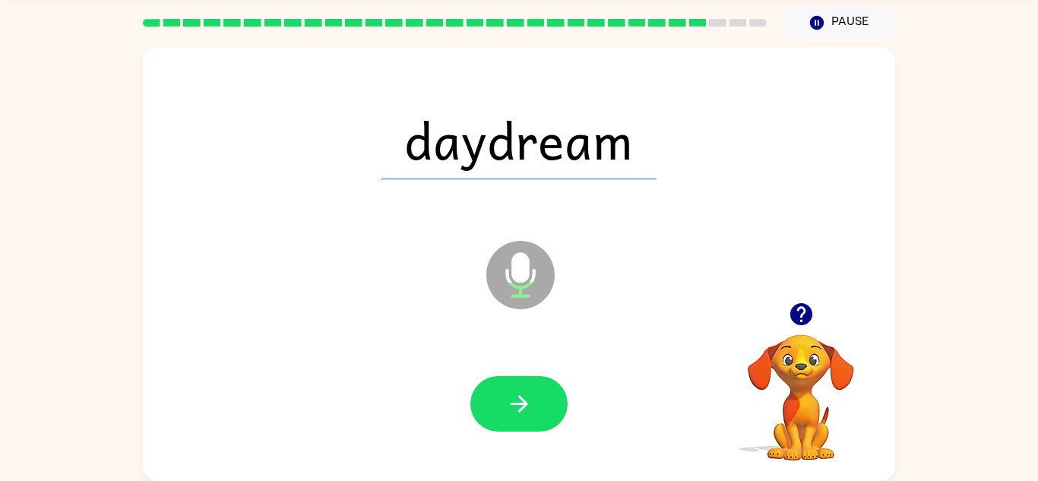
click at [559, 437] on div at bounding box center [519, 404] width 722 height 125
click at [535, 412] on button "button" at bounding box center [518, 403] width 97 height 55
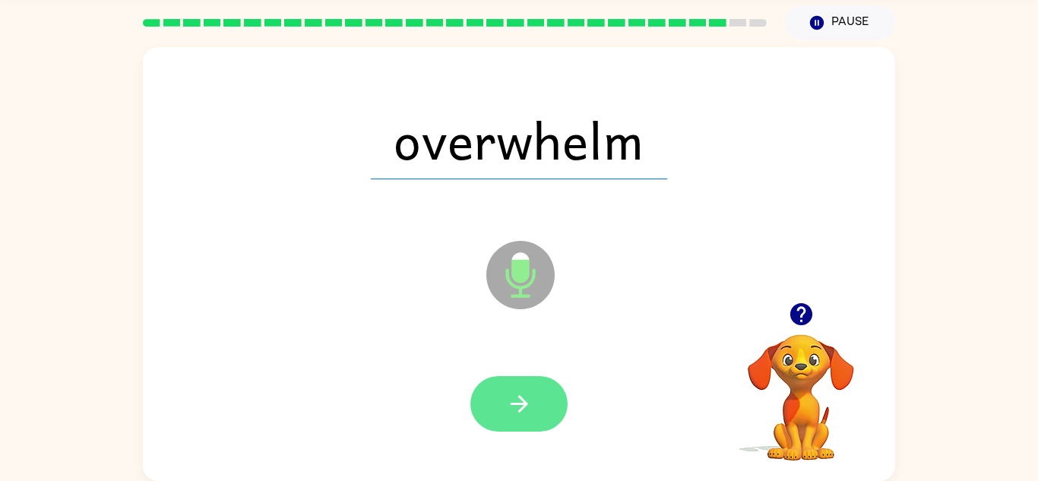
click at [500, 405] on button "button" at bounding box center [518, 403] width 97 height 55
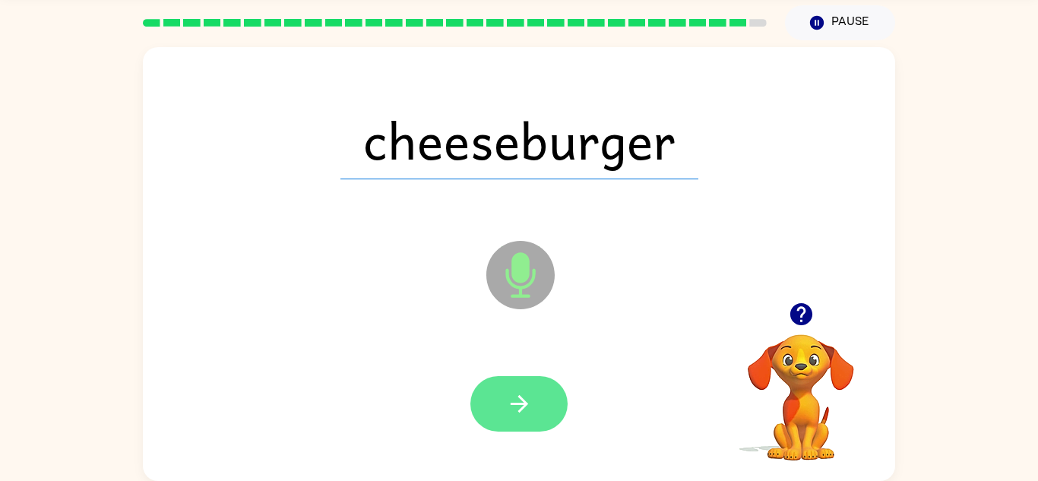
click at [535, 387] on button "button" at bounding box center [518, 403] width 97 height 55
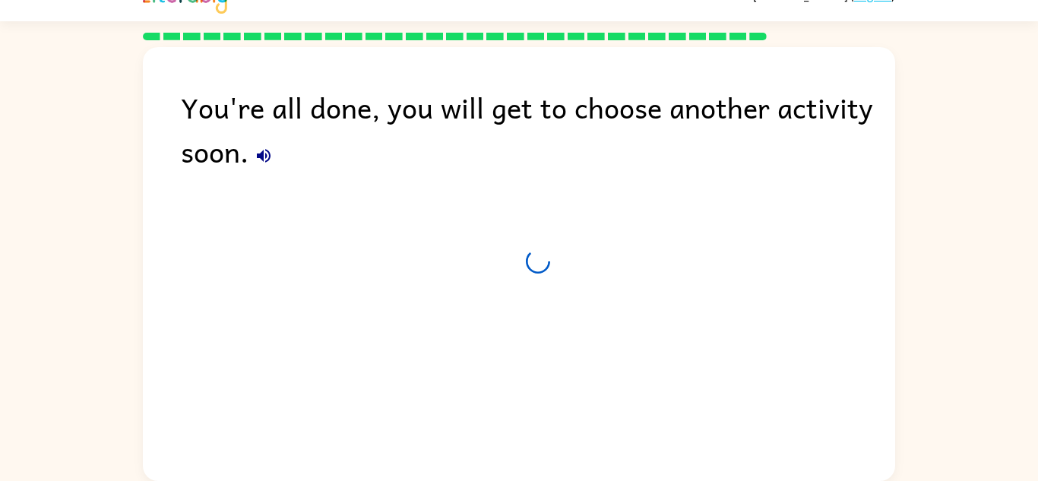
scroll to position [26, 0]
